Goal: Find contact information: Find contact information

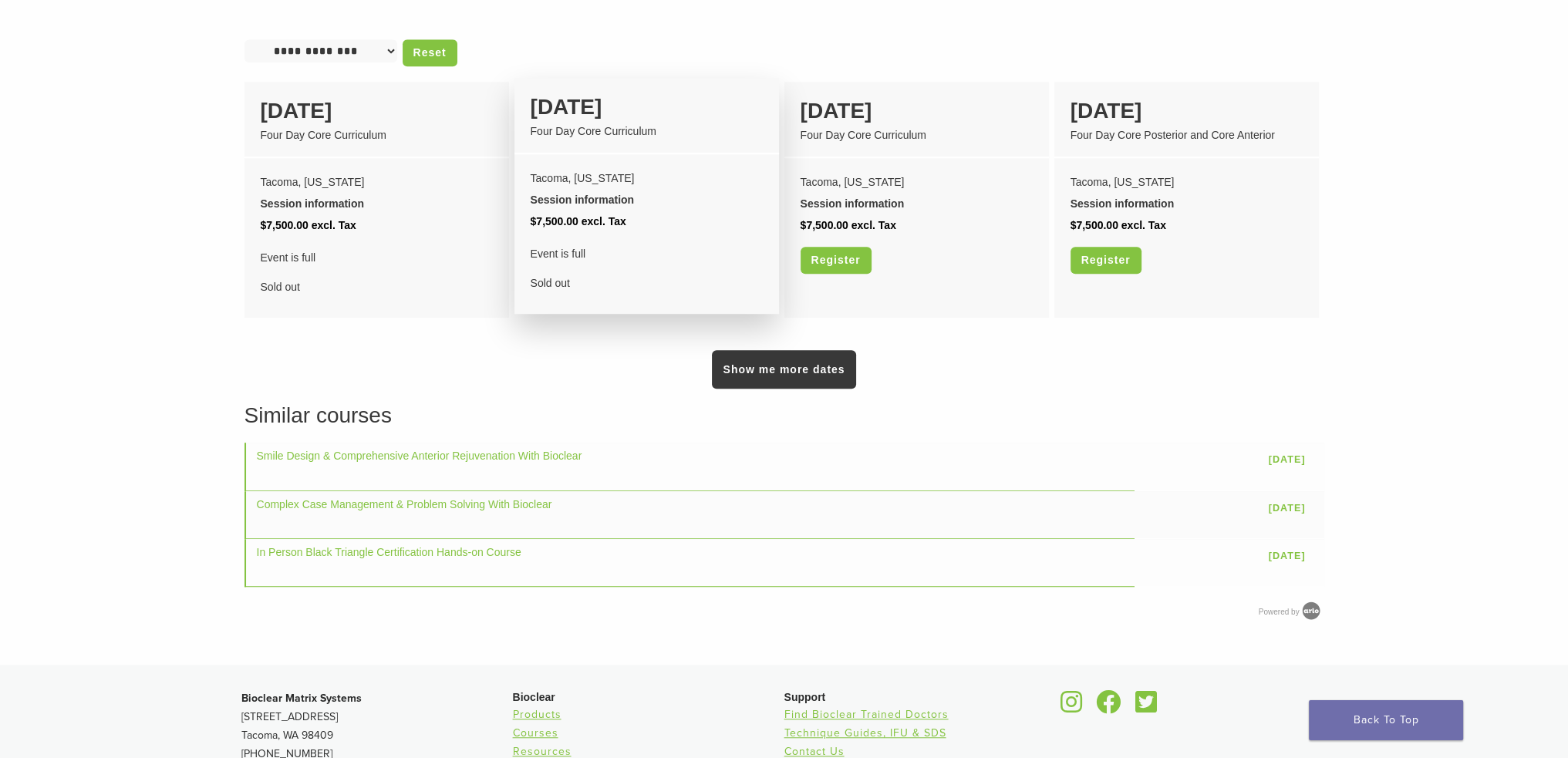
scroll to position [1234, 0]
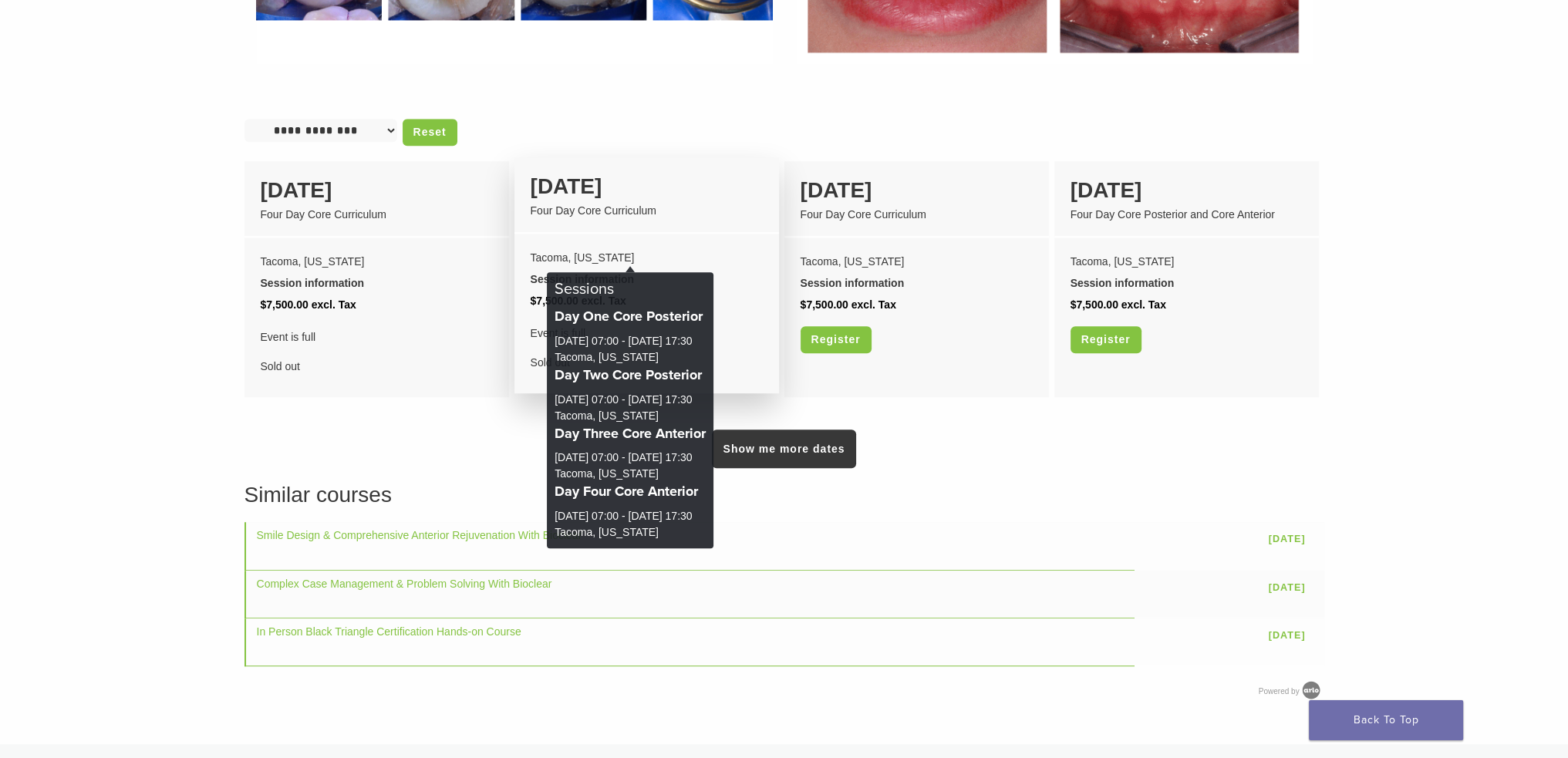
click at [586, 269] on div "Session information" at bounding box center [647, 279] width 232 height 21
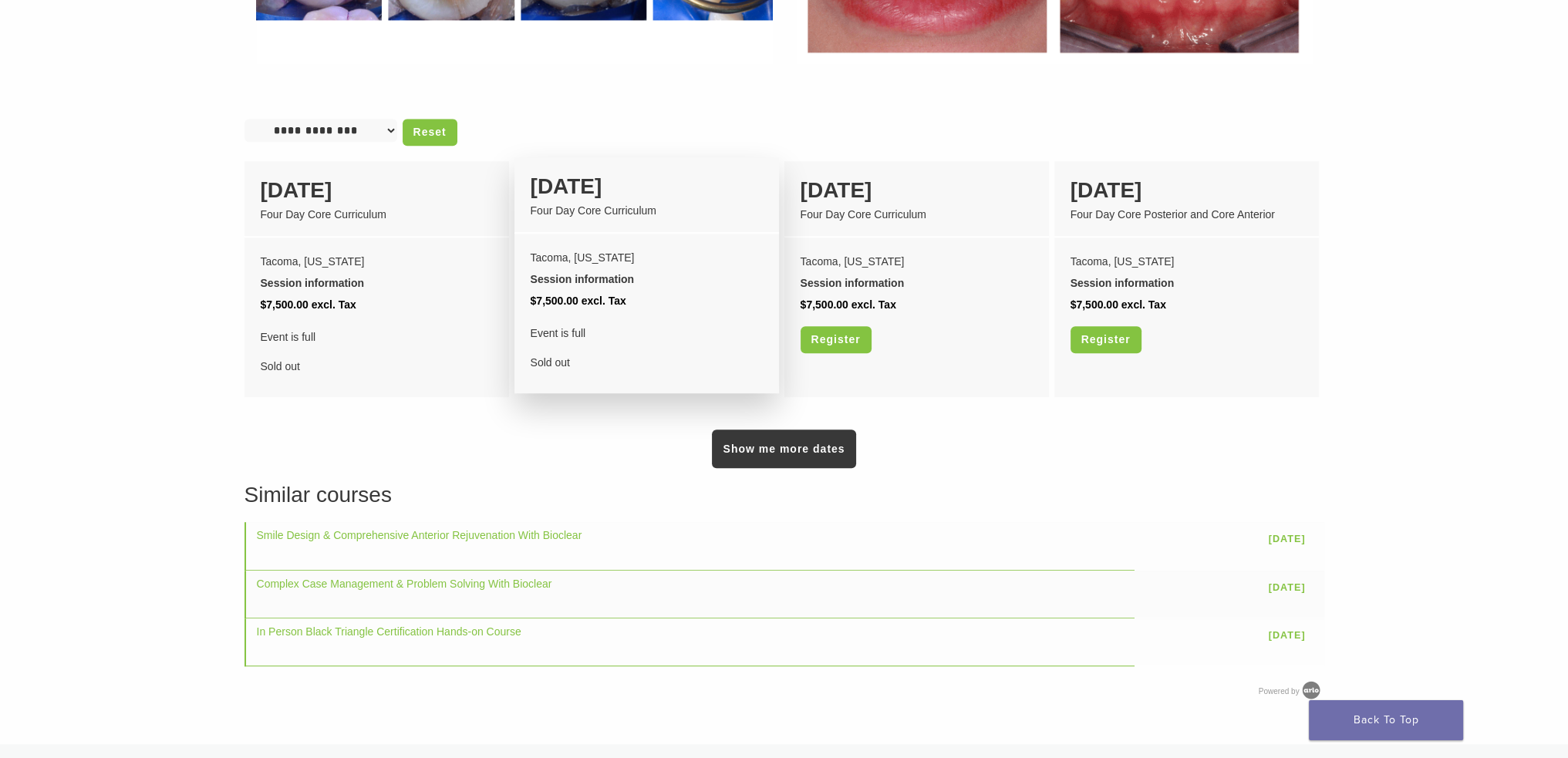
click at [574, 177] on div "08 October" at bounding box center [647, 186] width 232 height 32
drag, startPoint x: 593, startPoint y: 201, endPoint x: 591, endPoint y: 230, distance: 29.1
click at [592, 225] on li "08 October Four Day Core Curriculum Tacoma, Washington Session information Sess…" at bounding box center [646, 275] width 264 height 235
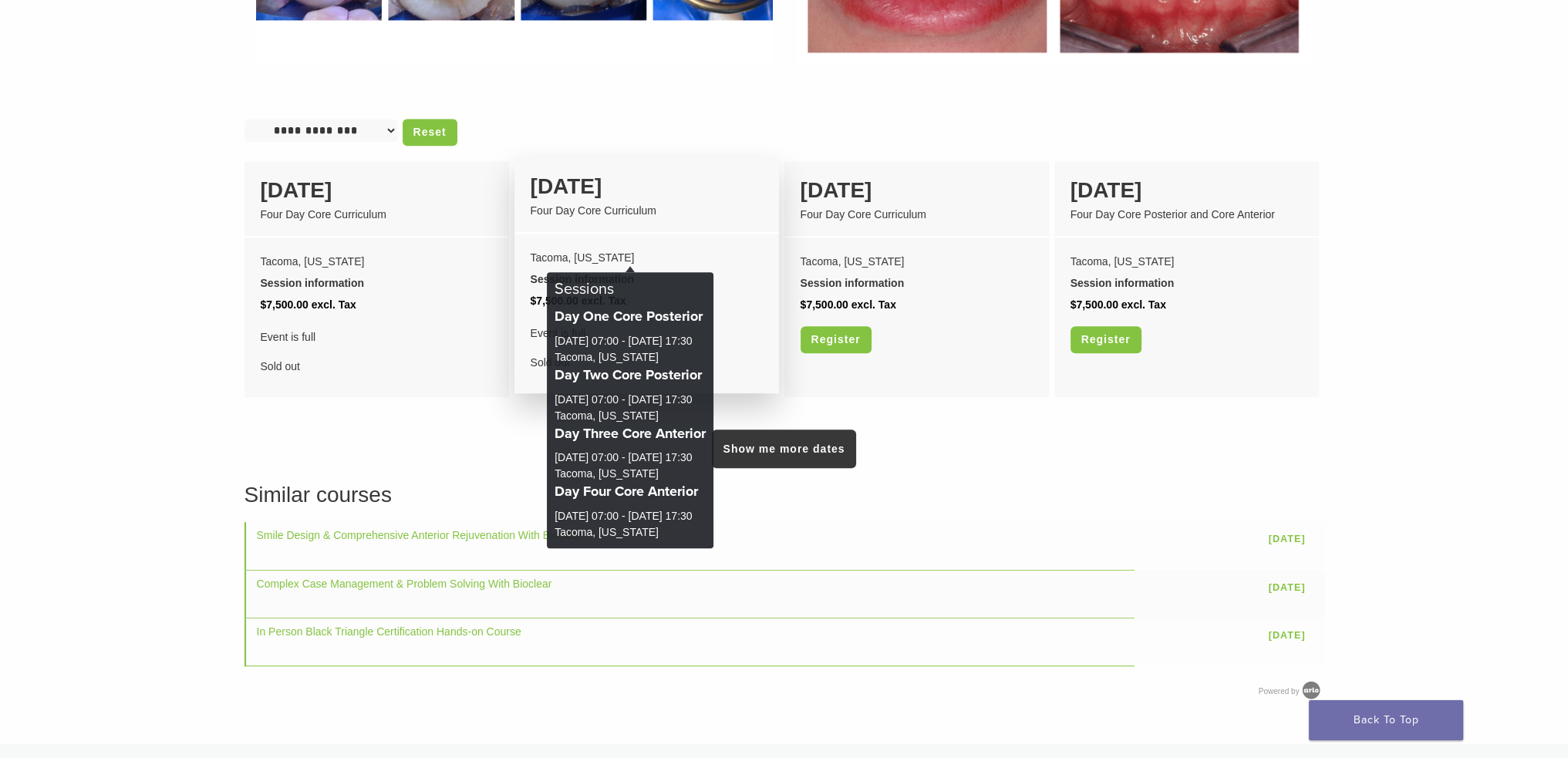
click at [597, 270] on div "Session information" at bounding box center [647, 279] width 232 height 21
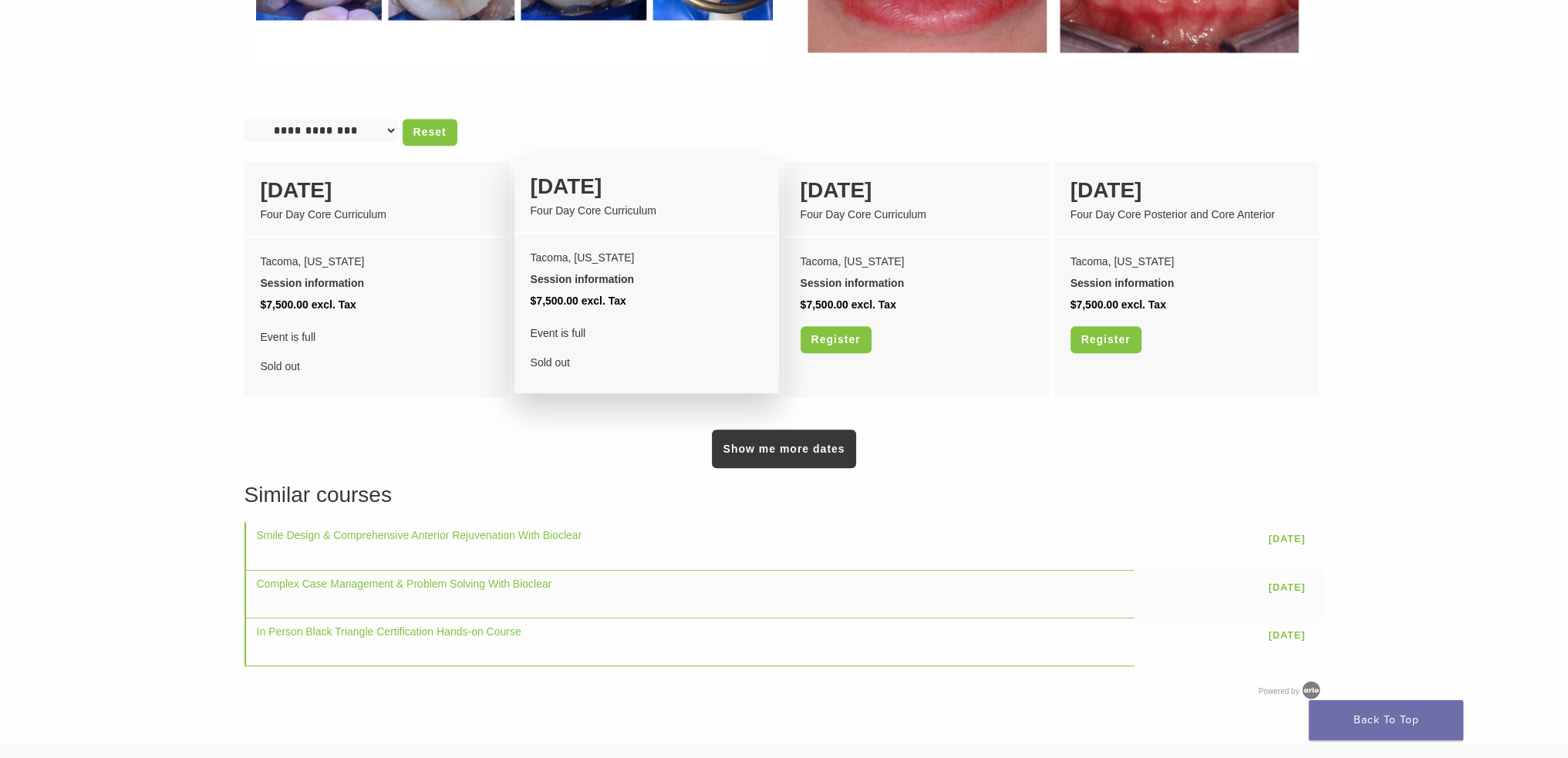
click at [588, 269] on div "Session information" at bounding box center [647, 279] width 232 height 21
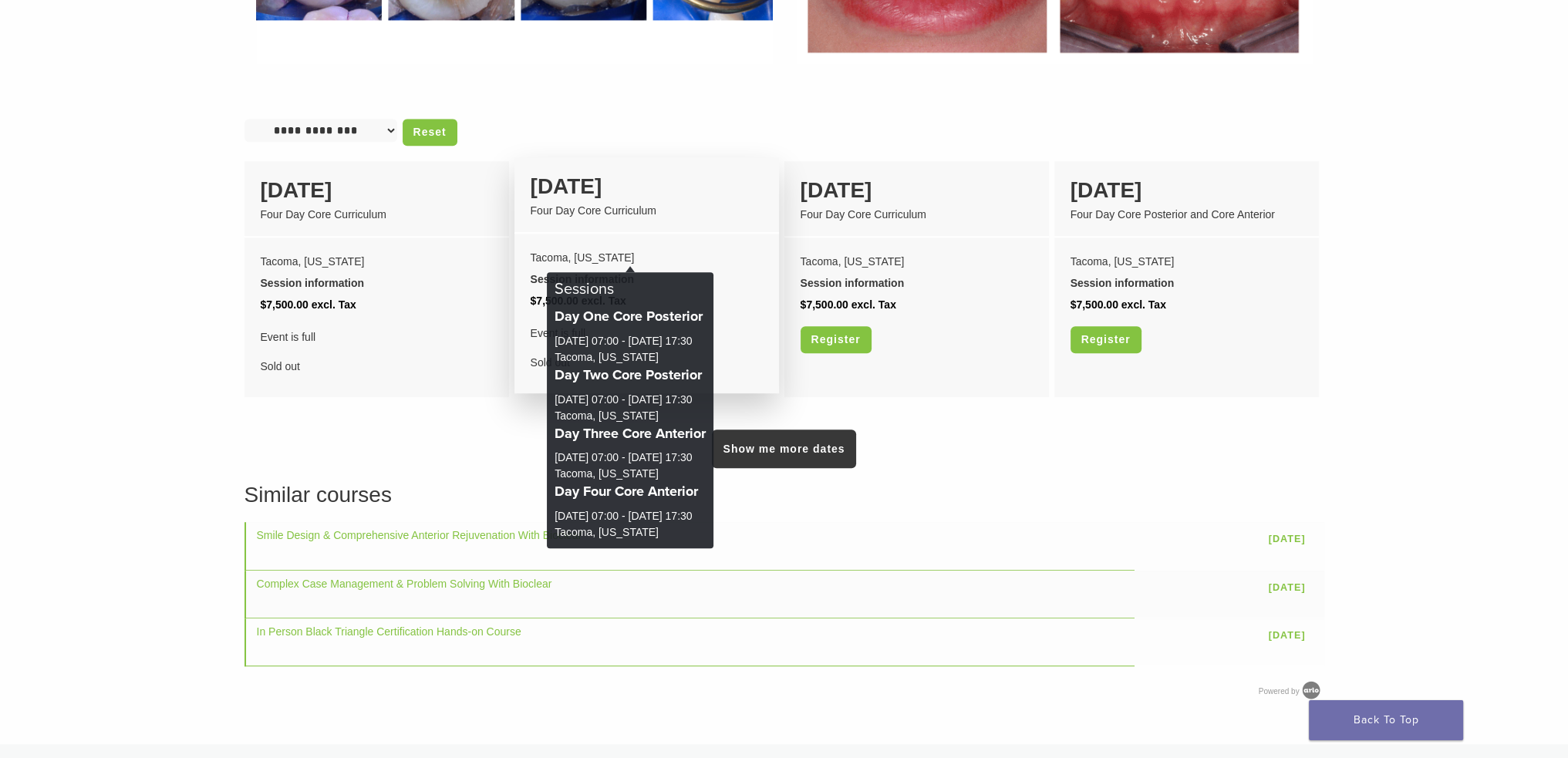
click at [593, 269] on div "Session information" at bounding box center [647, 279] width 232 height 21
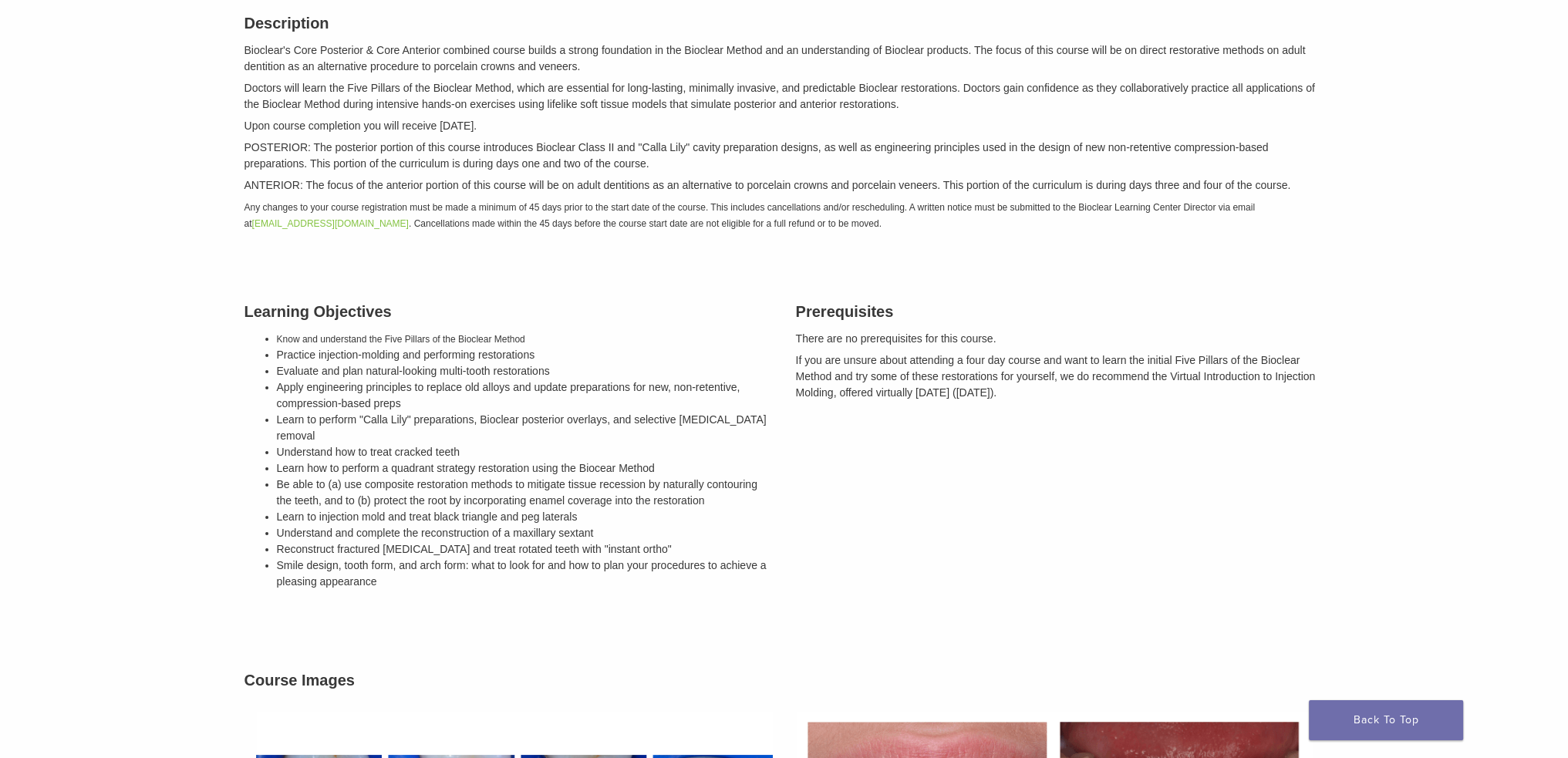
scroll to position [0, 0]
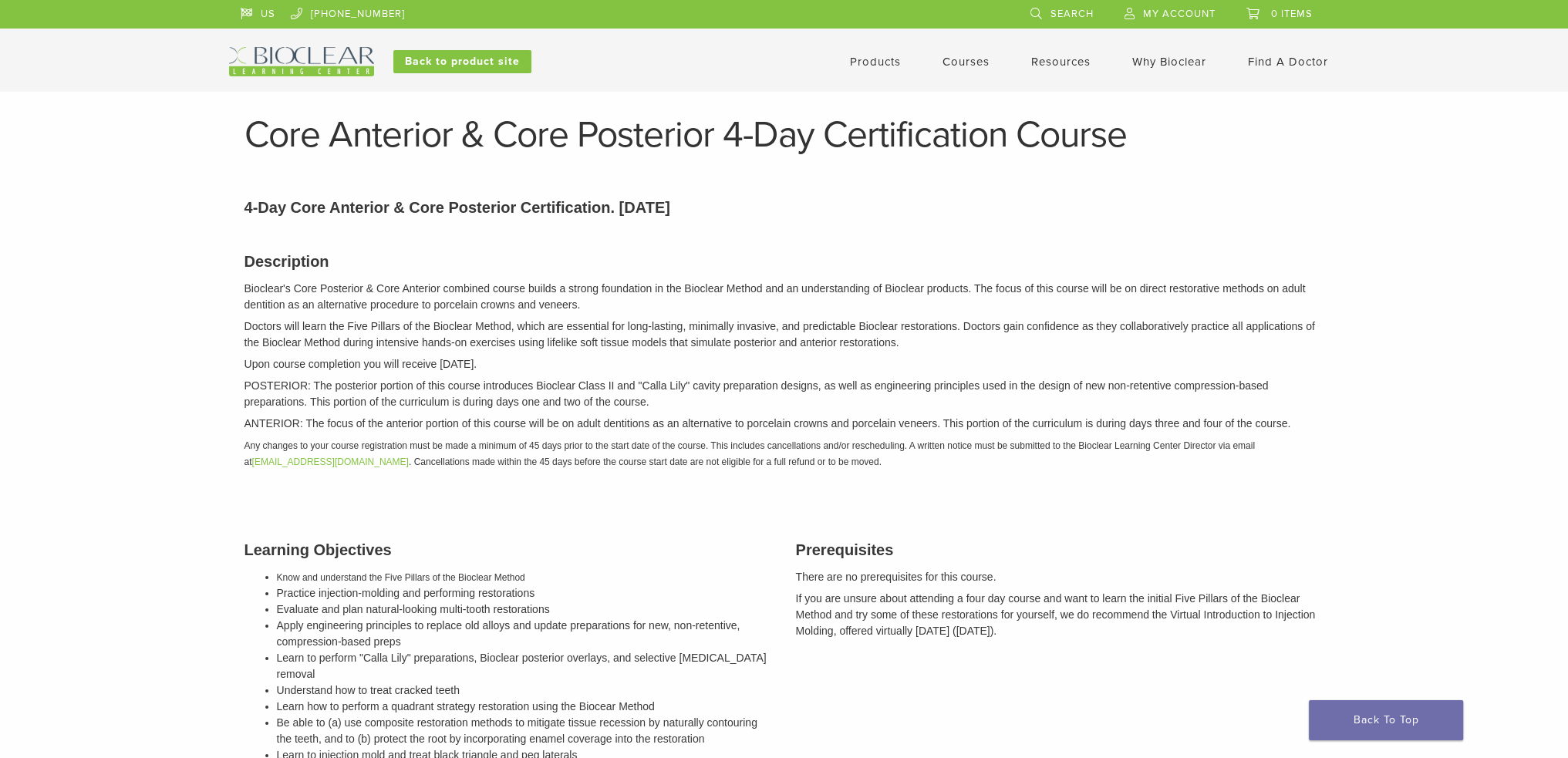
click at [1143, 12] on span "My Account" at bounding box center [1179, 13] width 73 height 12
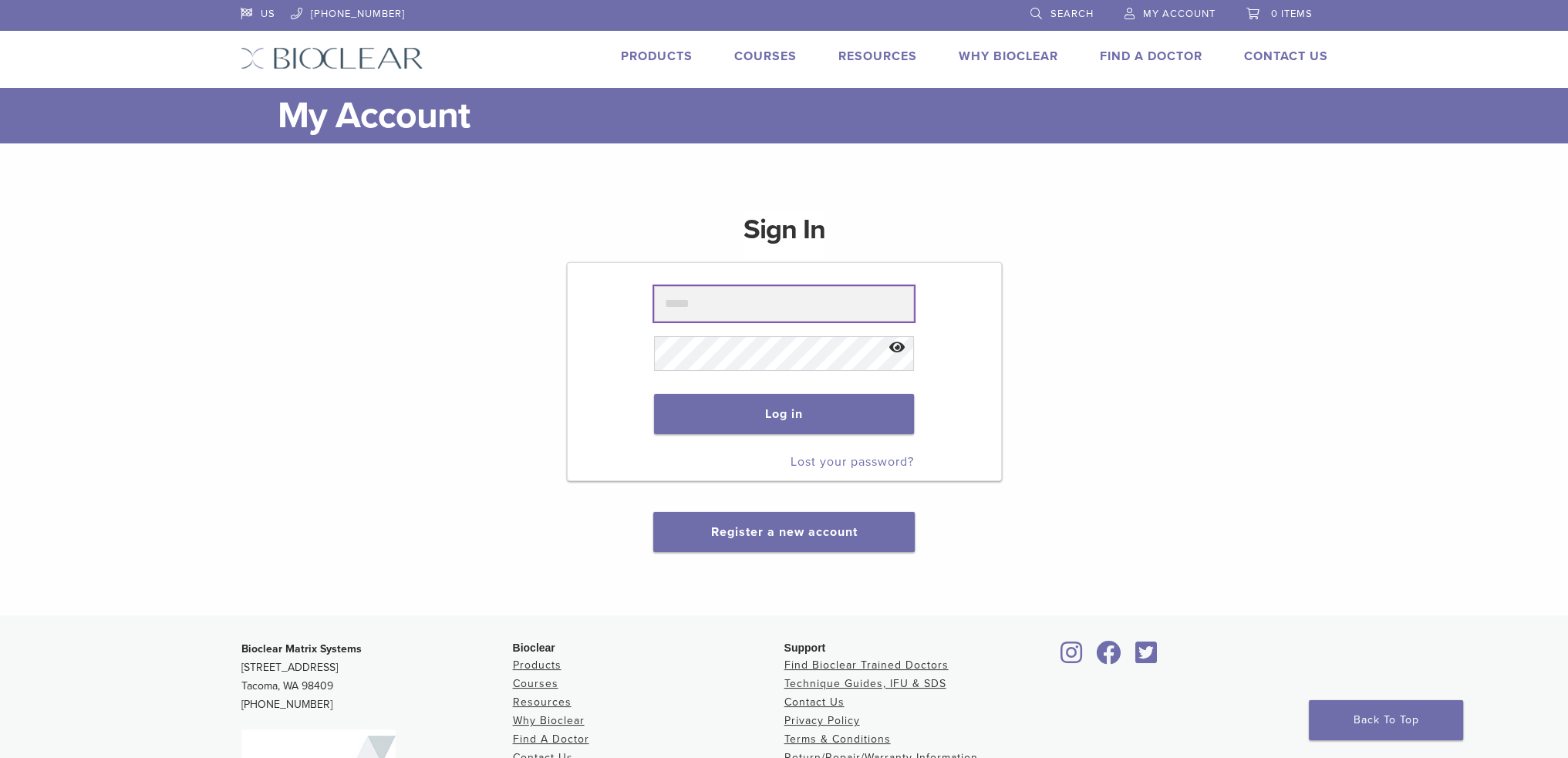
click at [720, 307] on input "text" at bounding box center [784, 304] width 259 height 36
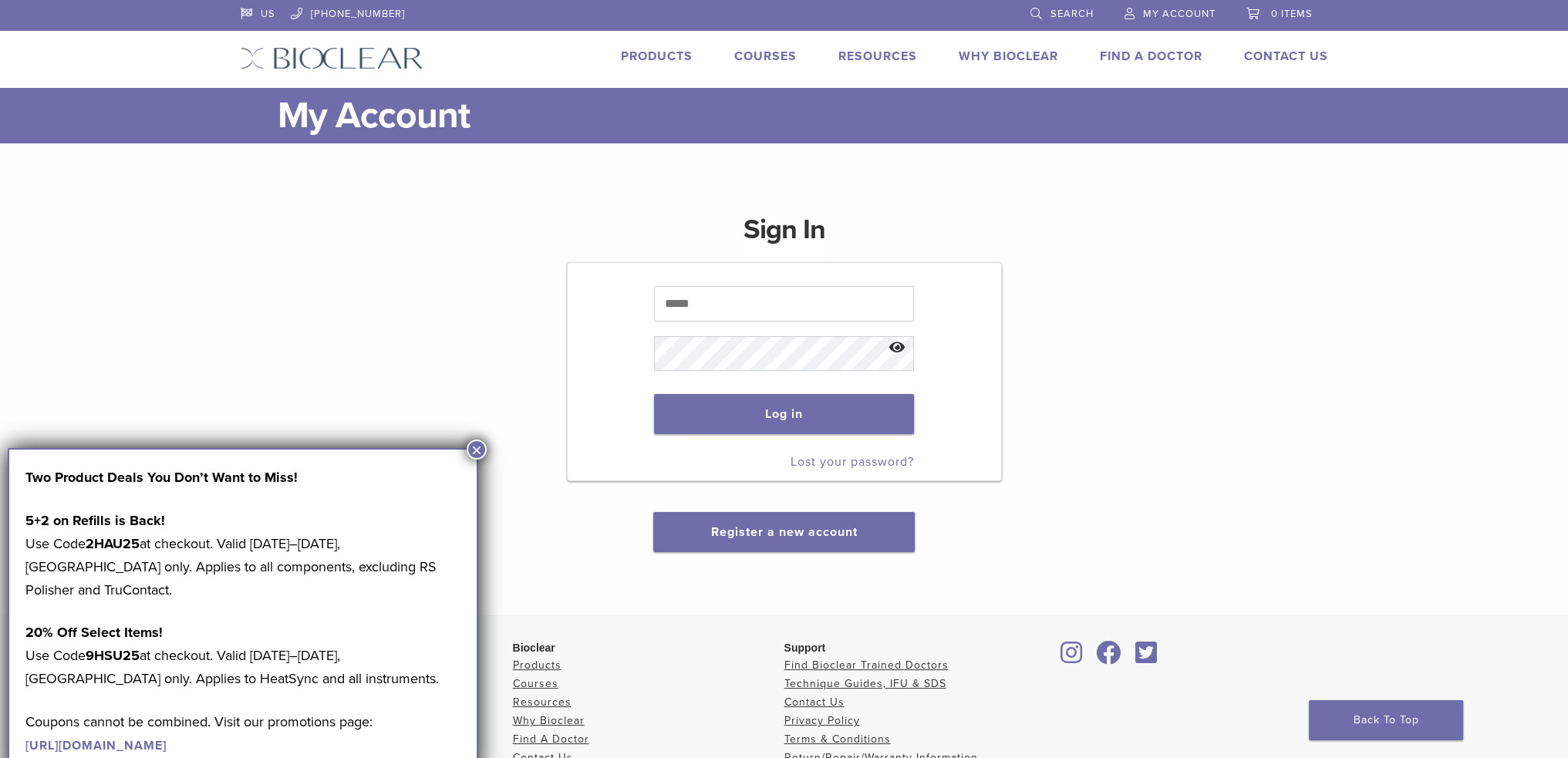
click at [506, 362] on div "Sign In Log in Lost your password? Register a new account" at bounding box center [784, 373] width 1088 height 360
click at [698, 307] on input "text" at bounding box center [784, 304] width 259 height 36
type input "**********"
click at [760, 422] on button "Log in" at bounding box center [784, 414] width 259 height 40
click at [470, 449] on button "×" at bounding box center [477, 450] width 20 height 20
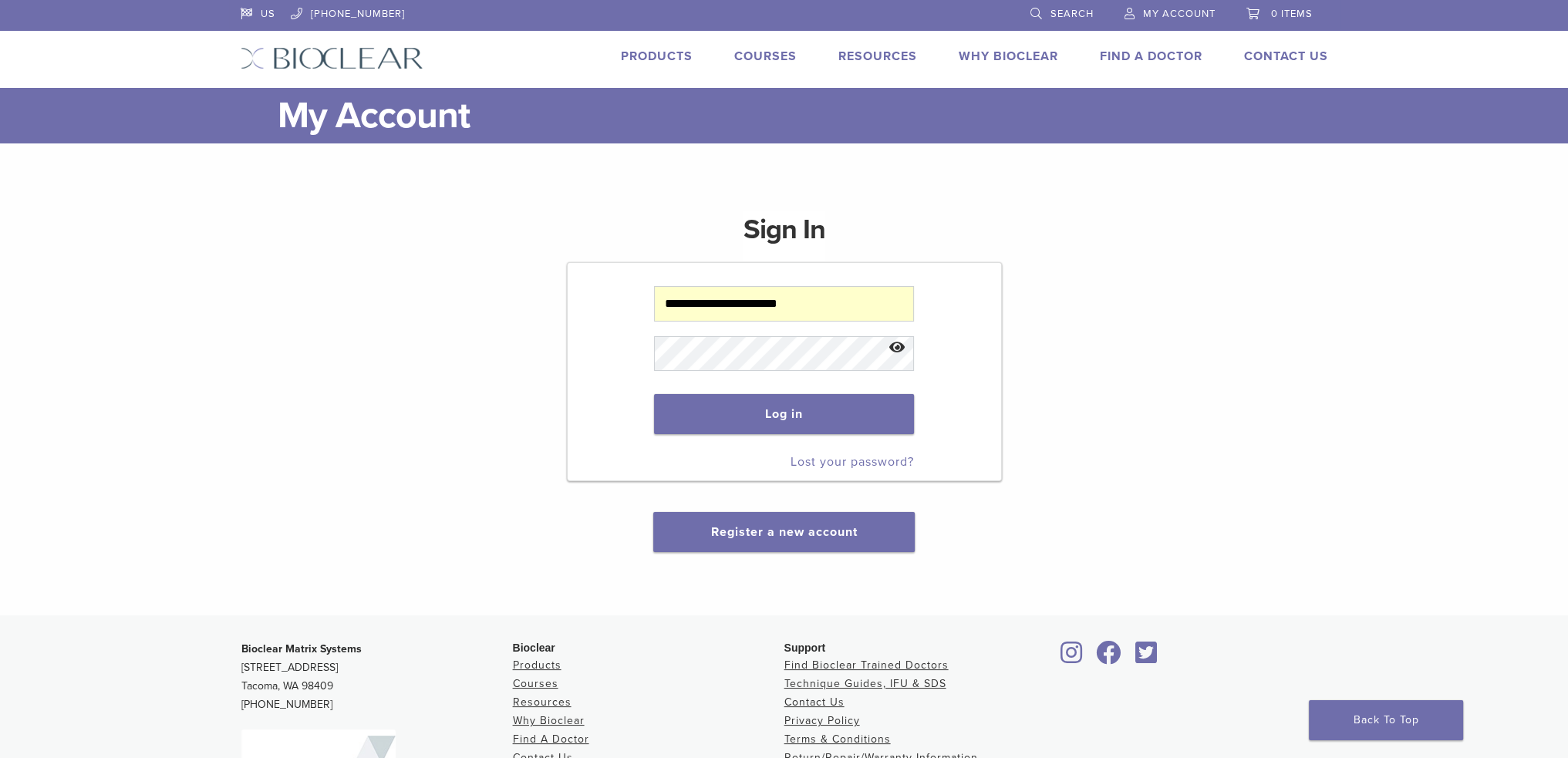
click at [417, 390] on div "**********" at bounding box center [784, 373] width 1088 height 360
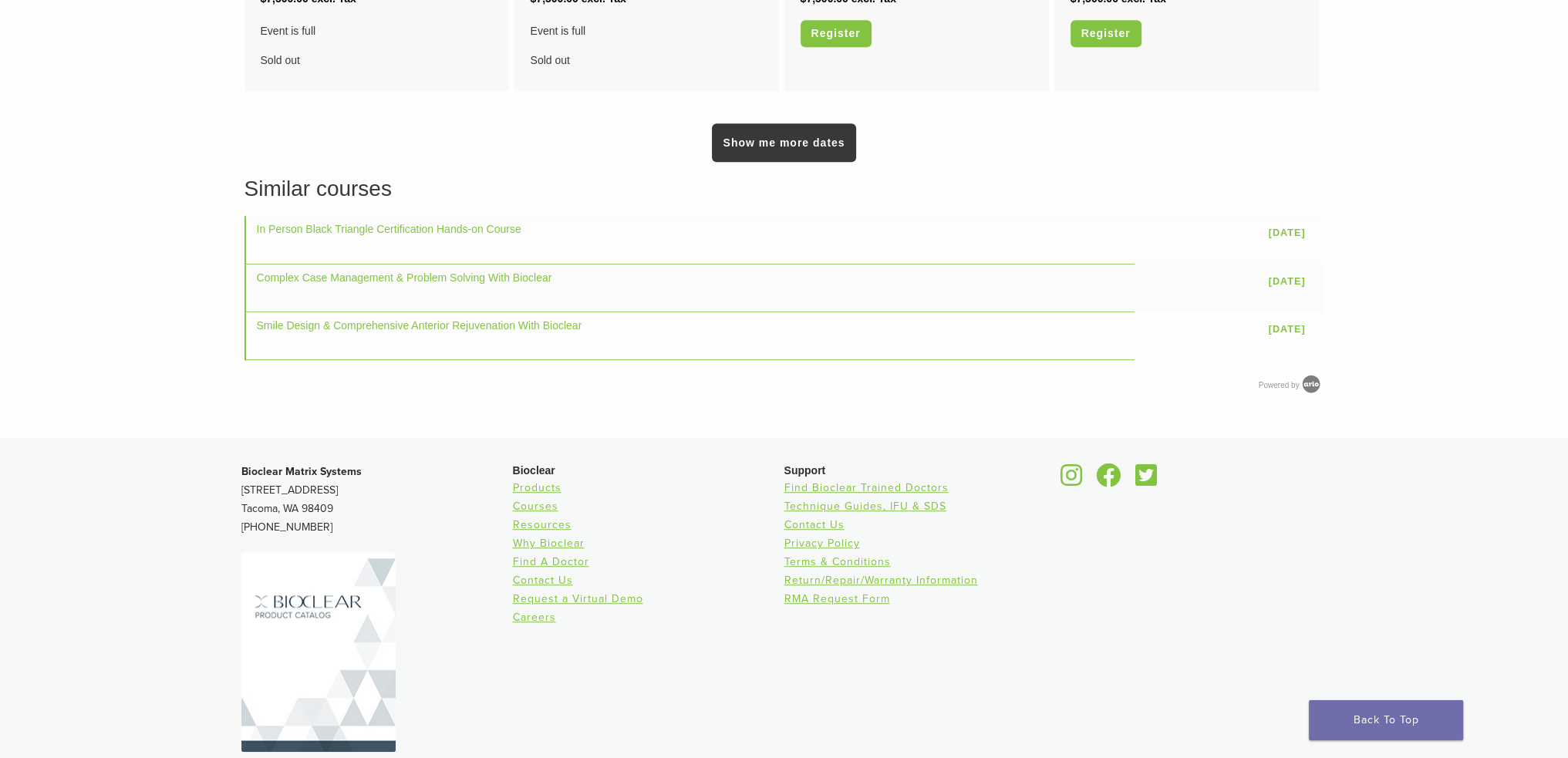
scroll to position [1569, 0]
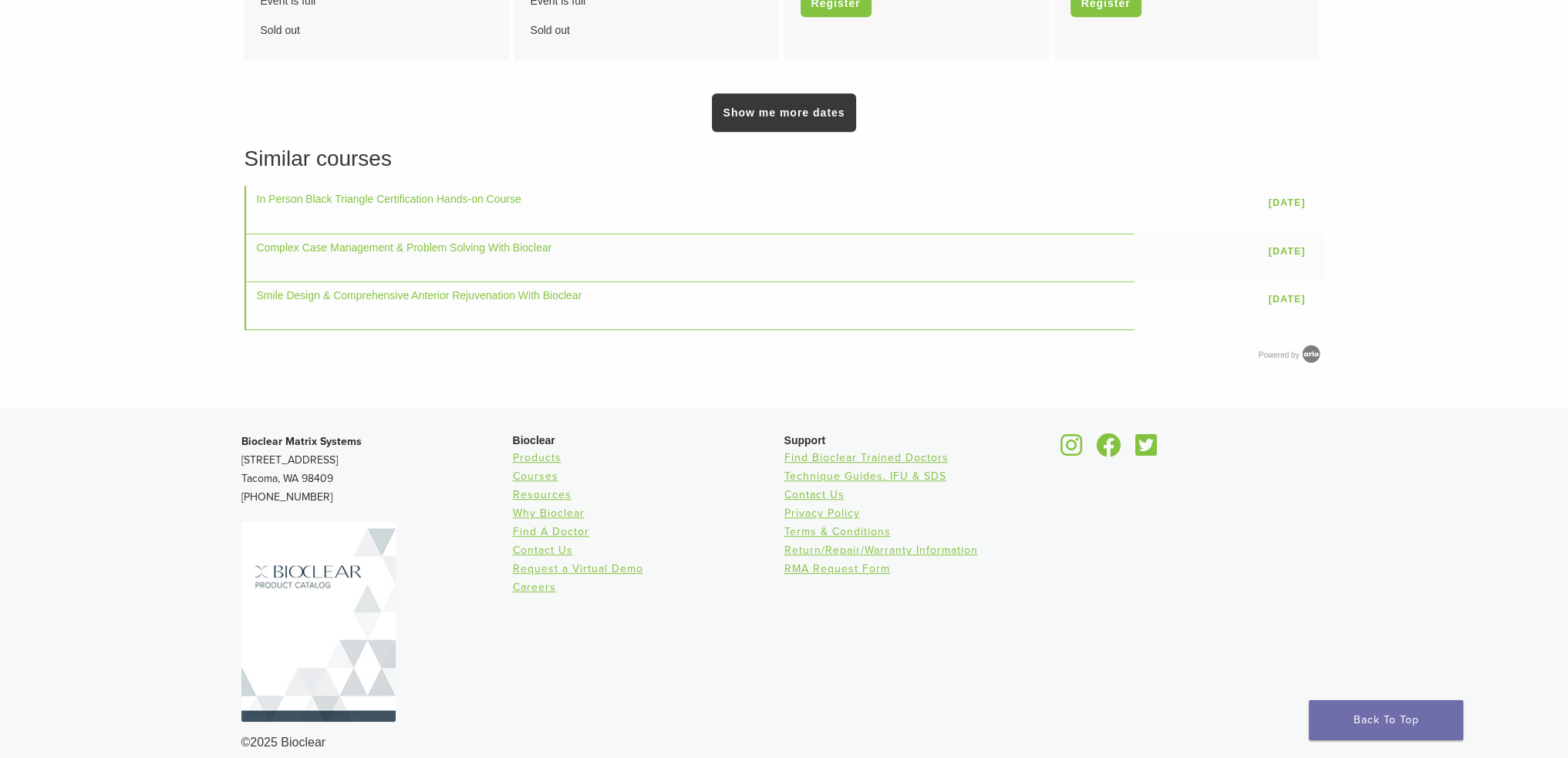
drag, startPoint x: 340, startPoint y: 460, endPoint x: 228, endPoint y: 444, distance: 113.1
click at [237, 442] on div "Bioclear Matrix Systems 3901 South Fife Street, Suite 100 Tacoma, WA 98409 1.85…" at bounding box center [784, 592] width 1111 height 344
copy p "3901 South Fife Street, Suite 100 Tacoma, WA 98409"
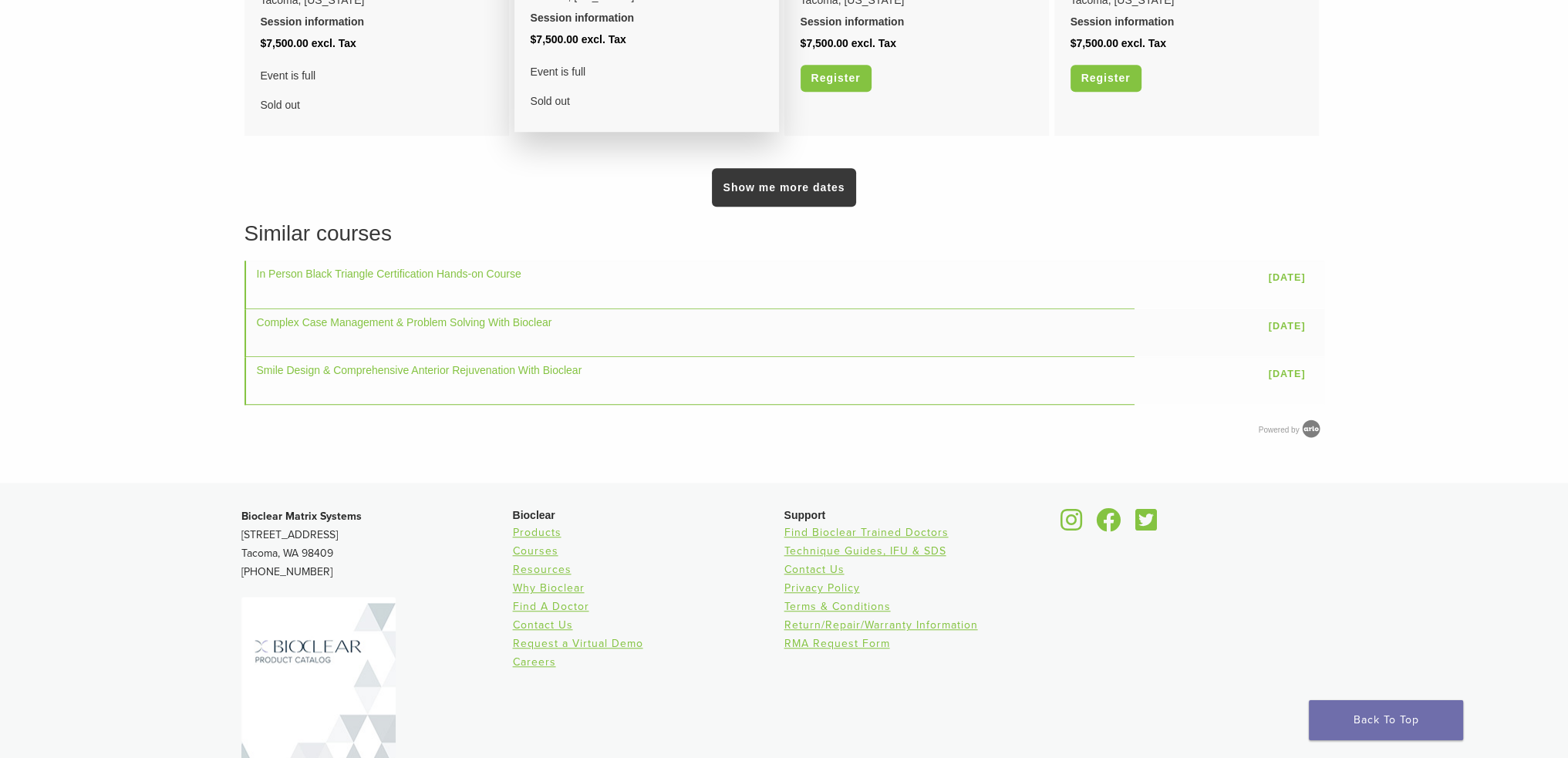
scroll to position [1416, 0]
